Goal: Task Accomplishment & Management: Use online tool/utility

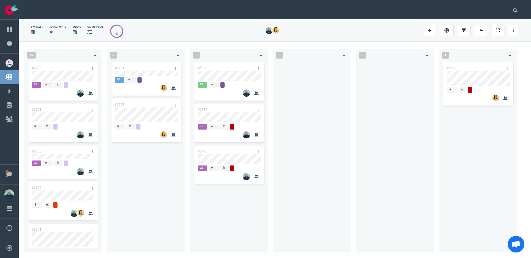
scroll to position [315, 0]
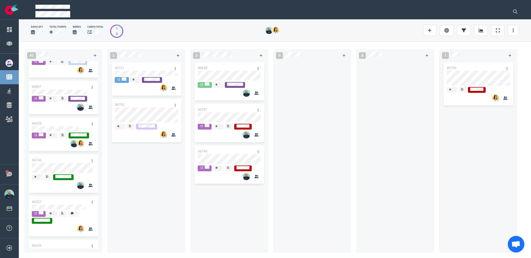
click at [322, 184] on div at bounding box center [312, 153] width 71 height 185
click at [332, 185] on div at bounding box center [312, 153] width 71 height 185
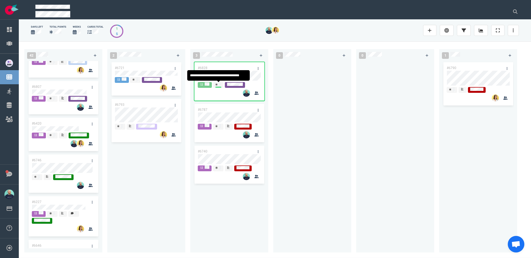
click at [425, 101] on div at bounding box center [395, 153] width 71 height 185
click at [298, 104] on div at bounding box center [312, 153] width 71 height 185
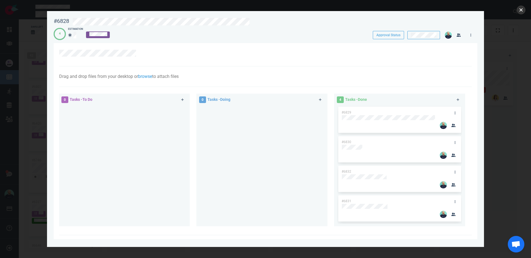
click at [521, 8] on button "close" at bounding box center [521, 10] width 9 height 9
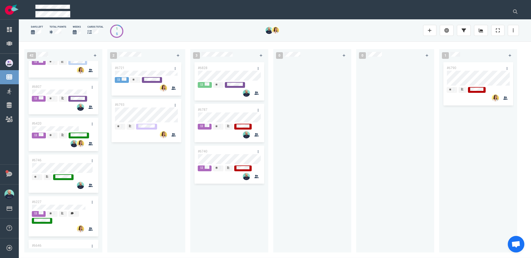
click at [339, 179] on div at bounding box center [312, 153] width 71 height 185
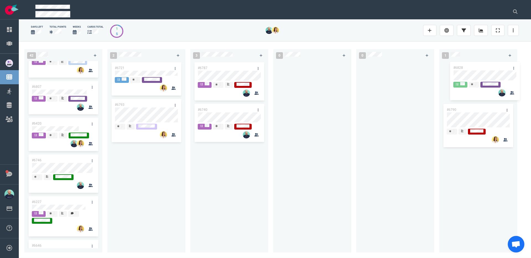
click at [473, 71] on div "42 #6702 #6701 #6703 #6777 #6671 #6768 #6372 #6769 #6807 #6420 #6746 #6227 #664…" at bounding box center [275, 149] width 512 height 217
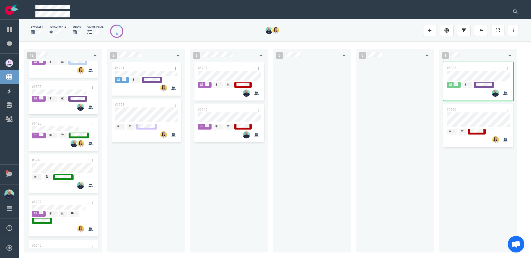
click at [300, 100] on div at bounding box center [312, 153] width 71 height 185
click at [198, 191] on div "#6787 #6740" at bounding box center [229, 153] width 71 height 185
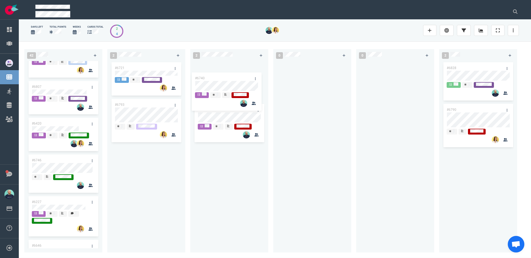
click at [219, 74] on div "#6787 #6740 #6740" at bounding box center [229, 153] width 71 height 185
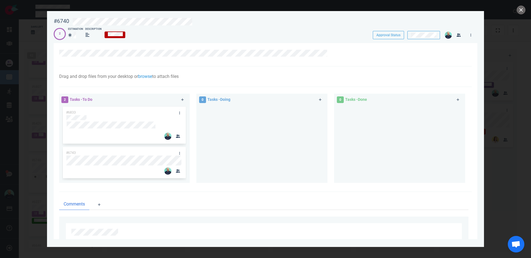
click at [526, 10] on div at bounding box center [265, 129] width 531 height 258
click at [521, 11] on button "close" at bounding box center [521, 10] width 9 height 9
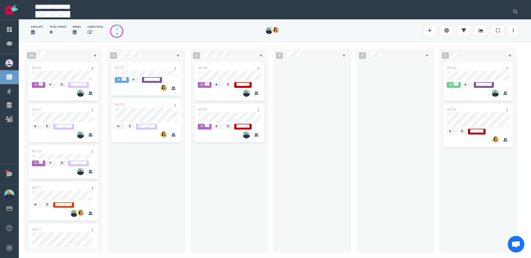
click at [155, 162] on div "#6721 #6793" at bounding box center [146, 153] width 71 height 185
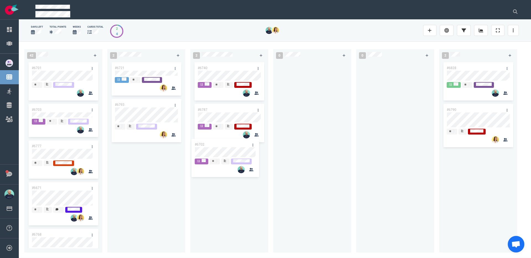
click at [222, 153] on div "42 #6702 #6701 #6703 #6777 #6671 #6768 #6372 #6769 #6807 #6420 #6746 #6227 #664…" at bounding box center [275, 149] width 512 height 217
click at [131, 180] on div "#6721 #6793" at bounding box center [146, 153] width 71 height 185
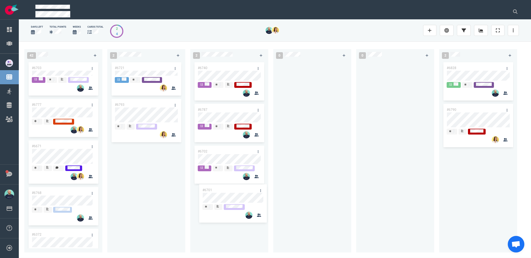
click at [228, 199] on div "42 #6701 #6703 #6777 #6671 #6768 #6372 #6769 #6807 #6420 #6746 #6227 #6646 #670…" at bounding box center [275, 149] width 512 height 217
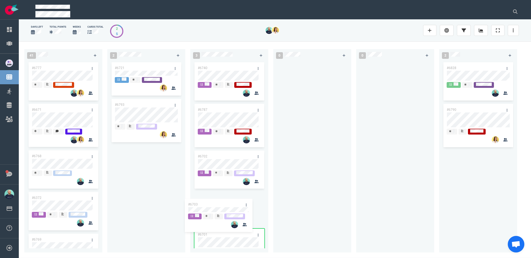
scroll to position [2, 0]
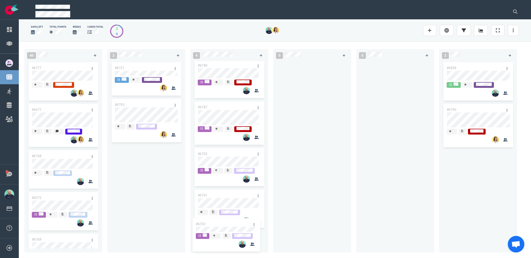
click at [226, 230] on div "40 #6703 #6777 #6671 #6768 #6372 #6769 #6807 #6420 #6746 #6227 #6646 #6703 2 #6…" at bounding box center [275, 149] width 512 height 217
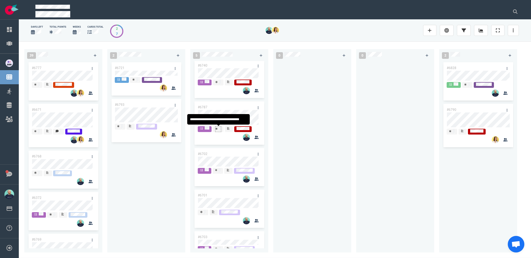
scroll to position [0, 0]
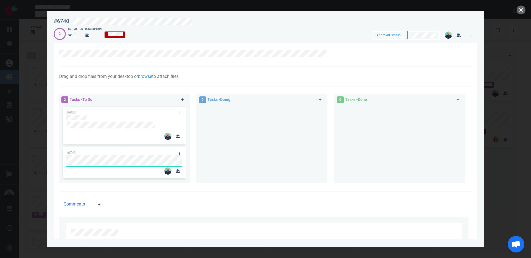
click at [228, 156] on div at bounding box center [262, 142] width 124 height 73
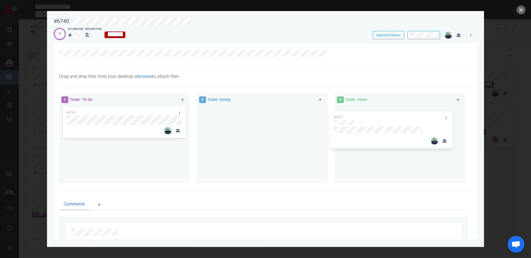
drag, startPoint x: 124, startPoint y: 114, endPoint x: 307, endPoint y: 114, distance: 183.1
click at [391, 119] on div "2 Tasks - To Do #6833 #6743 #6833 0 Tasks - Doing 0 Tasks - Done" at bounding box center [264, 139] width 416 height 98
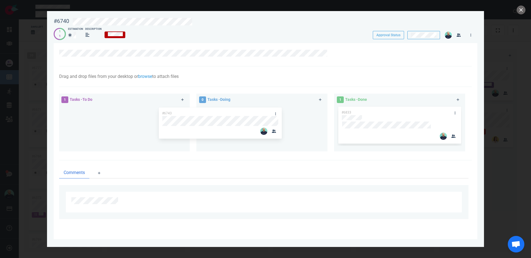
drag, startPoint x: 153, startPoint y: 110, endPoint x: 284, endPoint y: 112, distance: 130.3
click at [278, 110] on div "1 Tasks - To Do #6743 #6743 0 Tasks - Doing 1 Tasks - Done #6833" at bounding box center [264, 123] width 416 height 66
click at [521, 11] on button "close" at bounding box center [521, 10] width 9 height 9
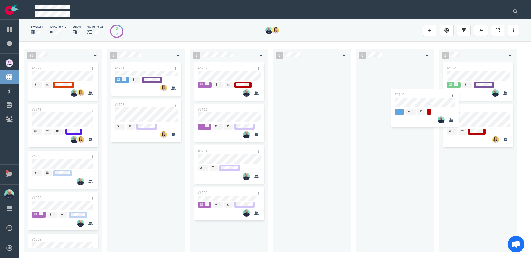
drag, startPoint x: 215, startPoint y: 68, endPoint x: 381, endPoint y: 68, distance: 166.2
click at [381, 68] on div "39 #6777 #6671 #6768 #6372 #6769 #6807 #6420 #6746 #6227 #6646 2 #6721 #6793 5 …" at bounding box center [275, 149] width 512 height 217
click at [370, 70] on div "#6740" at bounding box center [389, 68] width 59 height 12
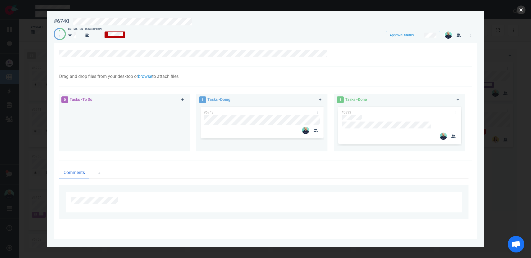
click at [520, 11] on button "close" at bounding box center [521, 10] width 9 height 9
click at [519, 10] on button "close" at bounding box center [521, 10] width 9 height 9
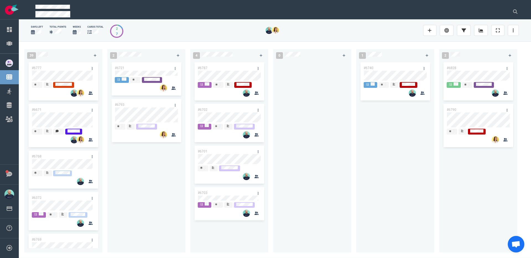
click at [234, 69] on div "#6787" at bounding box center [223, 68] width 59 height 12
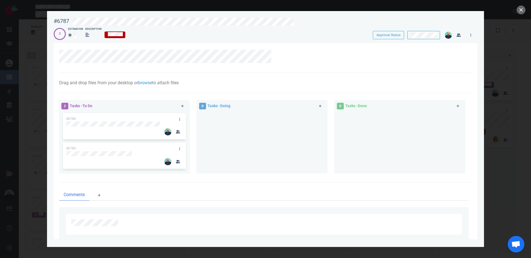
click at [247, 152] on div at bounding box center [262, 140] width 124 height 57
click at [285, 159] on div at bounding box center [262, 140] width 124 height 57
drag, startPoint x: 509, startPoint y: 14, endPoint x: 515, endPoint y: 13, distance: 6.1
click at [511, 14] on div at bounding box center [265, 129] width 531 height 258
click at [519, 10] on button "close" at bounding box center [521, 10] width 9 height 9
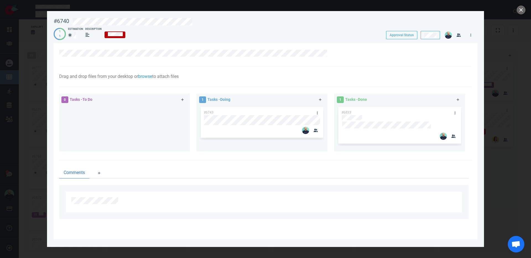
click at [173, 17] on div at bounding box center [267, 20] width 397 height 13
drag, startPoint x: 520, startPoint y: 13, endPoint x: 500, endPoint y: 17, distance: 20.0
click at [520, 12] on button "close" at bounding box center [521, 10] width 9 height 9
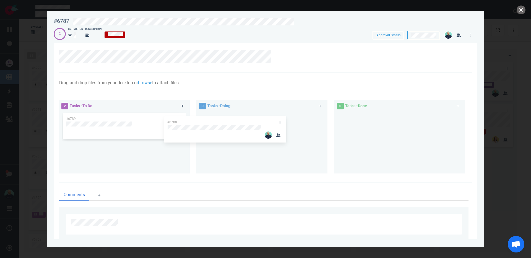
drag, startPoint x: 150, startPoint y: 122, endPoint x: 236, endPoint y: 121, distance: 85.5
click at [244, 121] on div "2 Tasks - To Do #6788 #6789 #6788 0 Tasks - Doing 0 Tasks - Done" at bounding box center [264, 138] width 416 height 82
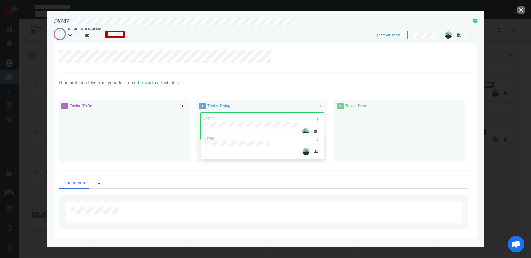
drag, startPoint x: 120, startPoint y: 118, endPoint x: 236, endPoint y: 119, distance: 116.5
click at [261, 141] on div "1 Tasks - To Do #6789 #6789 1 Tasks - Doing #6788 0 Tasks - Done" at bounding box center [264, 132] width 416 height 70
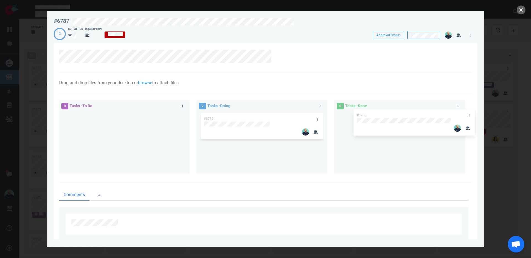
drag, startPoint x: 242, startPoint y: 117, endPoint x: 395, endPoint y: 113, distance: 153.3
click at [395, 113] on div "0 Tasks - To Do 2 Tasks - Doing #6788 #6789 #6788 0 Tasks - Done" at bounding box center [264, 138] width 416 height 82
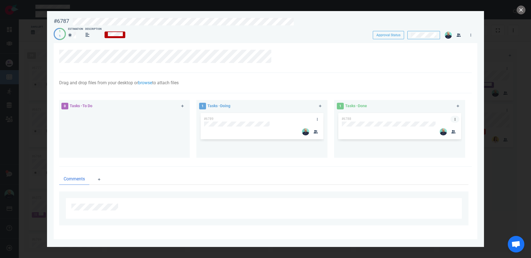
click at [456, 119] on link at bounding box center [455, 119] width 9 height 7
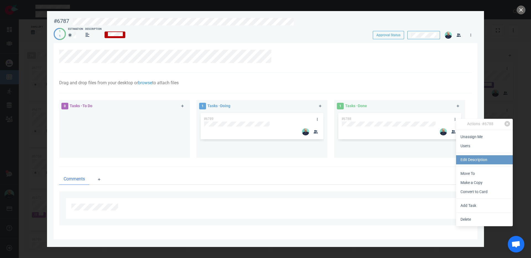
click at [473, 161] on link "Edit Description" at bounding box center [484, 159] width 57 height 9
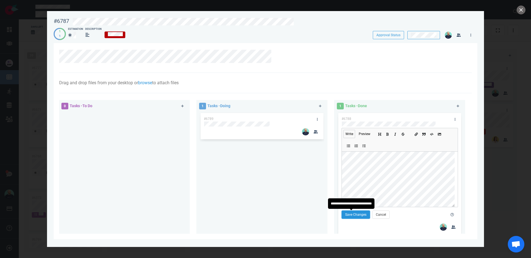
click at [359, 214] on button "Save Changes" at bounding box center [356, 215] width 28 height 8
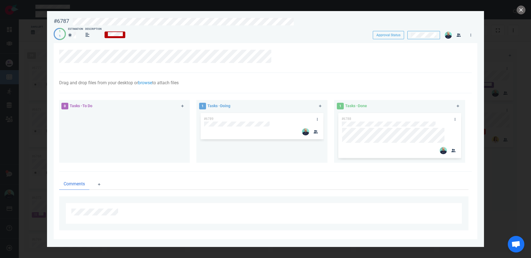
drag, startPoint x: 249, startPoint y: 150, endPoint x: 250, endPoint y: 147, distance: 2.8
click at [249, 150] on div "#6789" at bounding box center [262, 135] width 124 height 46
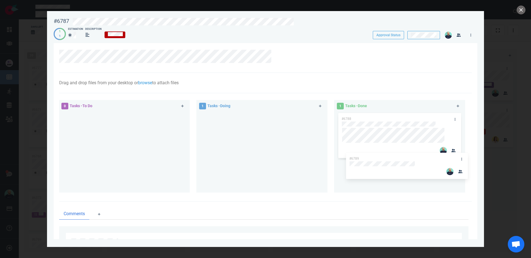
drag, startPoint x: 248, startPoint y: 117, endPoint x: 393, endPoint y: 157, distance: 150.9
click at [393, 157] on div "0 Tasks - To Do 1 Tasks - Doing #6789 #6789 1 Tasks - Done #6788" at bounding box center [264, 147] width 416 height 101
click at [520, 10] on button "close" at bounding box center [521, 10] width 9 height 9
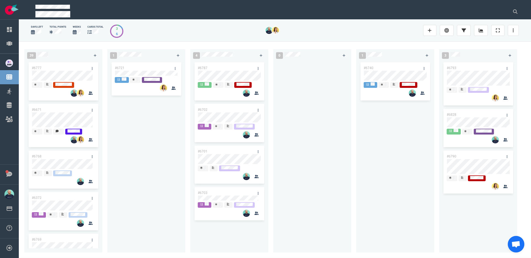
click at [290, 173] on div at bounding box center [312, 153] width 71 height 185
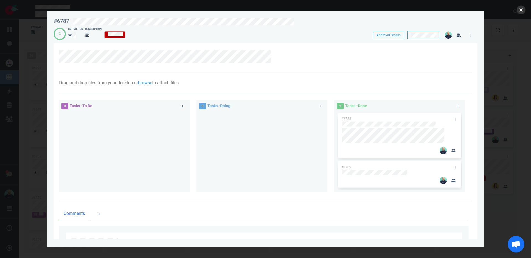
click at [519, 11] on button "close" at bounding box center [521, 10] width 9 height 9
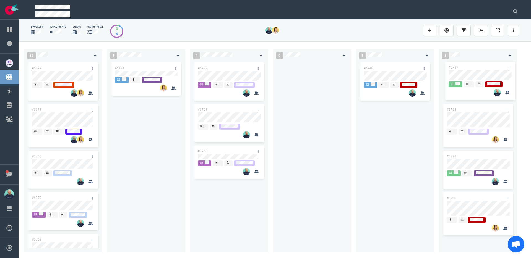
drag, startPoint x: 215, startPoint y: 67, endPoint x: 466, endPoint y: 66, distance: 250.9
click at [466, 66] on div "39 #6777 #6671 #6768 #6372 #6769 #6807 #6420 #6746 #6227 #6646 1 #6721 4 #6787 …" at bounding box center [275, 149] width 512 height 217
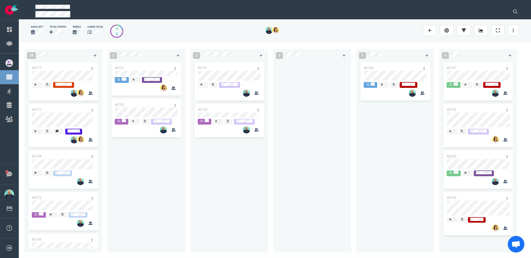
click at [215, 69] on div "#6701" at bounding box center [223, 68] width 59 height 12
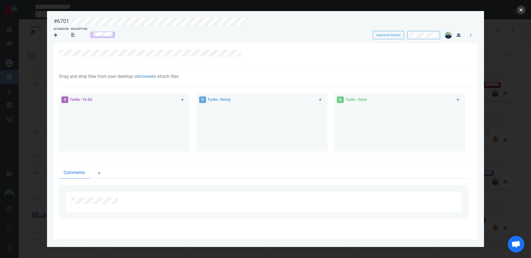
click at [521, 10] on button "close" at bounding box center [521, 10] width 9 height 9
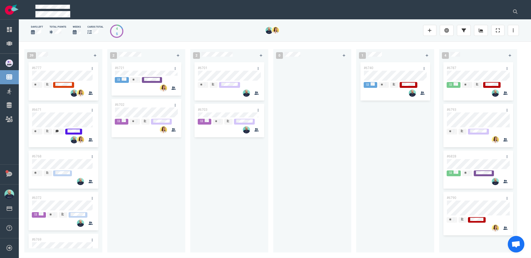
click at [271, 147] on div "2 #6701 #6703" at bounding box center [231, 150] width 83 height 208
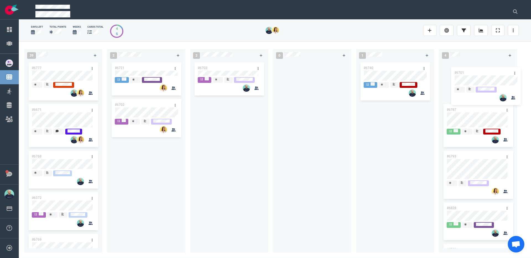
drag, startPoint x: 217, startPoint y: 66, endPoint x: 475, endPoint y: 70, distance: 257.5
click at [475, 70] on div "39 #6777 #6671 #6768 #6372 #6769 #6807 #6420 #6746 #6227 #6646 2 #6721 #6702 2 …" at bounding box center [275, 149] width 512 height 217
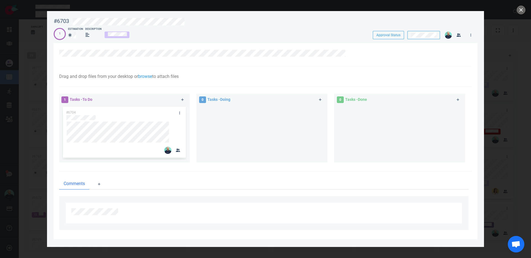
click at [145, 17] on div at bounding box center [267, 20] width 397 height 13
click at [146, 24] on div "#6703 Approval Status 1 Estimation Description Approval Status" at bounding box center [266, 26] width 424 height 24
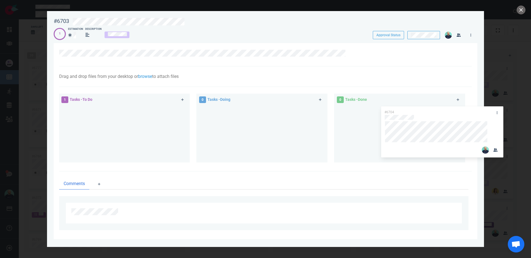
drag, startPoint x: 119, startPoint y: 115, endPoint x: 429, endPoint y: 115, distance: 310.1
click at [429, 115] on div "1 Tasks - To Do #6704 #6704 0 Tasks - Doing 0 Tasks - Done" at bounding box center [264, 128] width 416 height 77
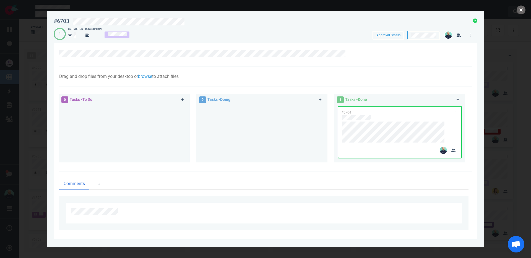
click at [522, 9] on button "close" at bounding box center [521, 10] width 9 height 9
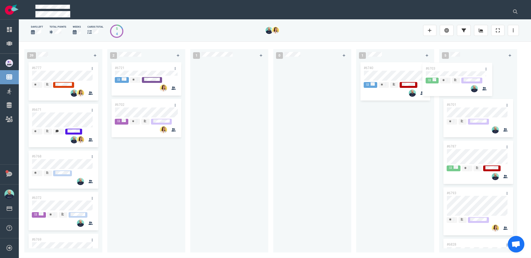
drag, startPoint x: 251, startPoint y: 70, endPoint x: 474, endPoint y: 65, distance: 222.1
click at [474, 65] on div "39 #6777 #6671 #6768 #6372 #6769 #6807 #6420 #6746 #6227 #6646 2 #6721 #6702 1 …" at bounding box center [275, 149] width 512 height 217
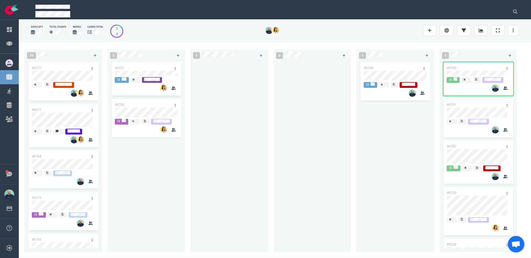
click at [308, 156] on div at bounding box center [312, 153] width 71 height 185
